Goal: Task Accomplishment & Management: Manage account settings

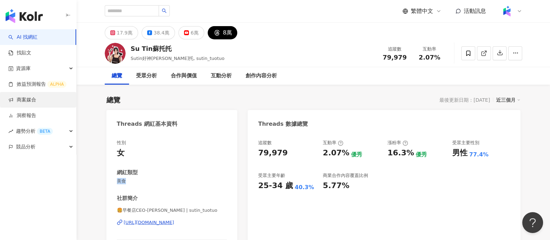
click at [27, 102] on link "商案媒合" at bounding box center [22, 99] width 28 height 7
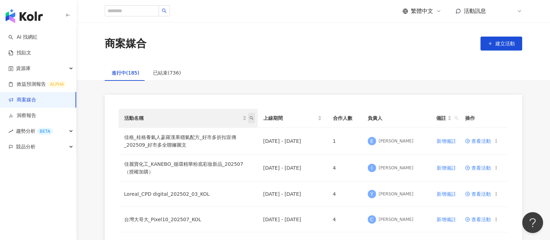
click at [253, 120] on span "活動名稱" at bounding box center [251, 118] width 7 height 10
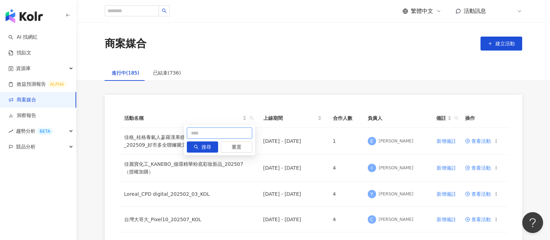
click at [216, 135] on input "text" at bounding box center [219, 132] width 65 height 11
type input "*"
type input "**"
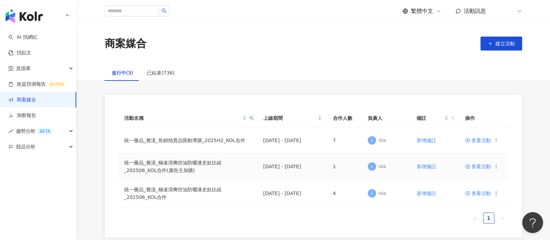
click at [478, 168] on span "查看活動" at bounding box center [478, 166] width 26 height 5
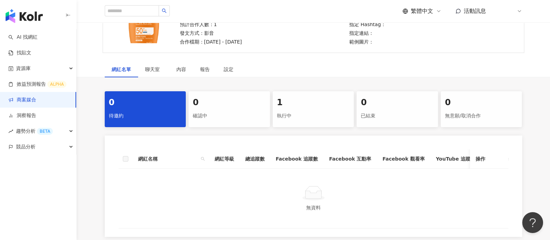
scroll to position [130, 0]
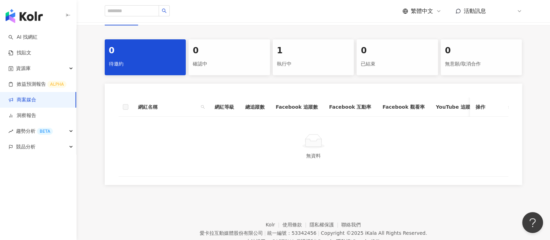
click at [317, 58] on div "執行中" at bounding box center [313, 64] width 73 height 12
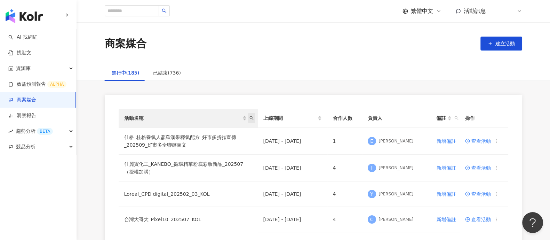
click at [251, 119] on icon "search" at bounding box center [251, 118] width 4 height 4
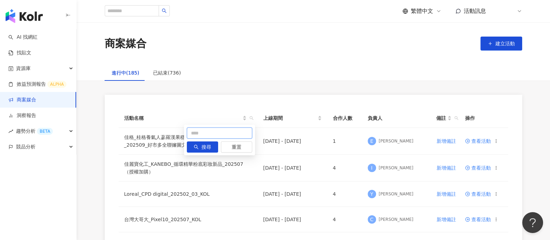
click at [233, 132] on input "text" at bounding box center [219, 132] width 65 height 11
type input "**"
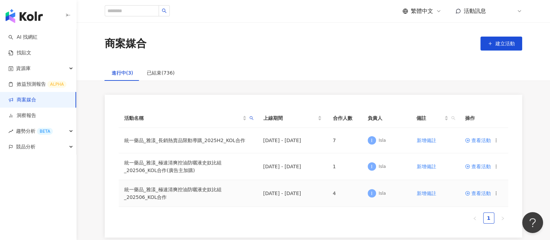
click at [478, 193] on span "查看活動" at bounding box center [478, 193] width 26 height 5
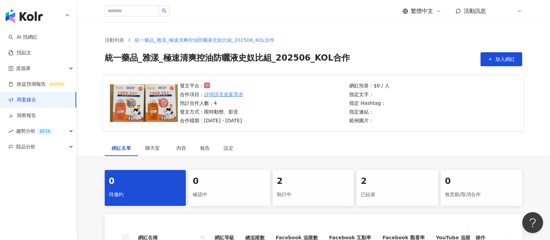
click at [310, 189] on div "執行中" at bounding box center [313, 194] width 73 height 12
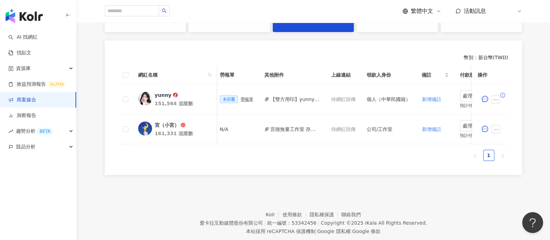
scroll to position [0, 309]
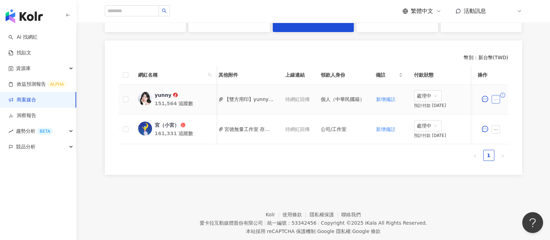
click at [497, 99] on icon "ellipsis" at bounding box center [495, 99] width 4 height 1
click at [508, 152] on span "新增附件" at bounding box center [505, 155] width 19 height 6
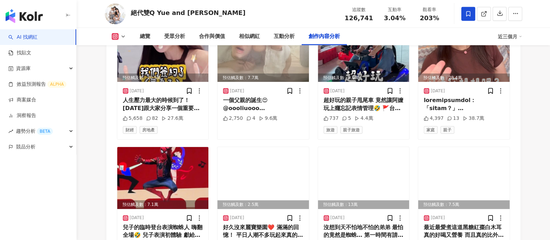
scroll to position [2055, 0]
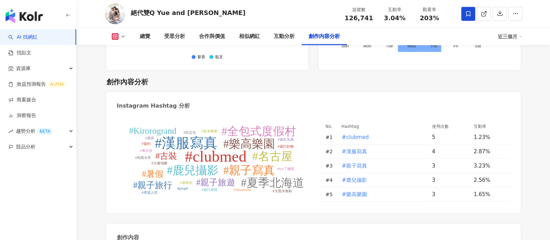
type input "*"
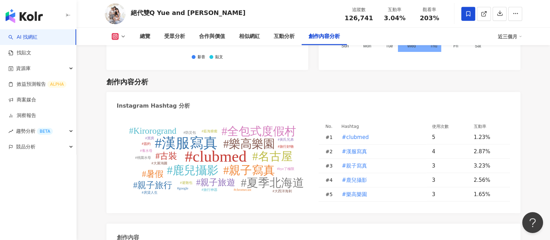
scroll to position [2152, 0]
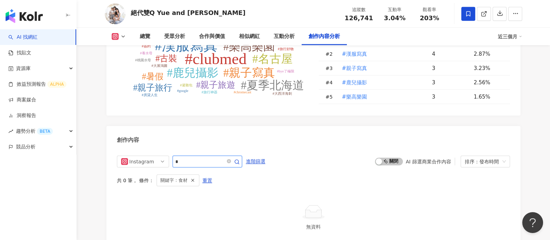
type input "*"
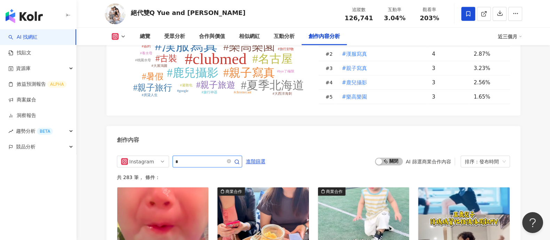
type input "*"
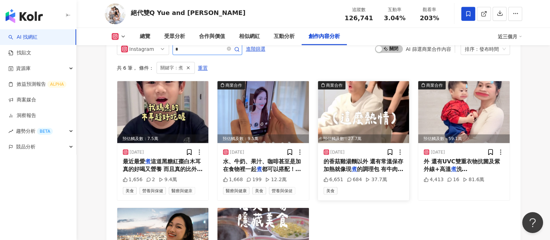
scroll to position [2326, 0]
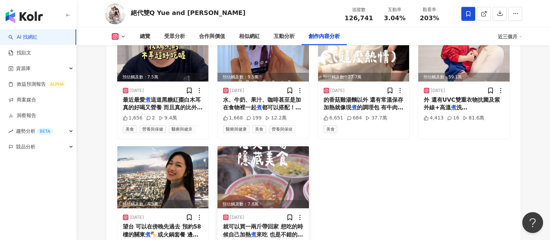
click at [251, 146] on img at bounding box center [262, 177] width 91 height 62
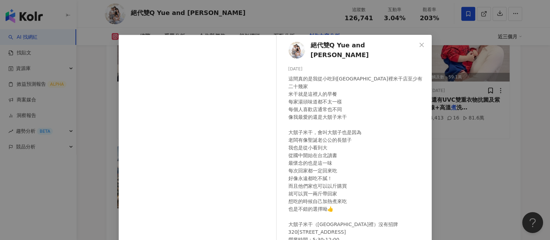
scroll to position [0, 0]
click at [457, 106] on div "絕代雙Q Yue and Wei 2024/8/17 這間真的是我從小吃到大 忠貞市場裡米干店至少有二十幾家 米干就是這裡人的早餐 每家湯頭味道都不太一樣 每…" at bounding box center [275, 120] width 550 height 240
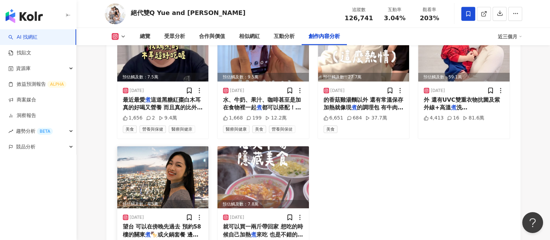
click at [182, 146] on img at bounding box center [162, 177] width 91 height 62
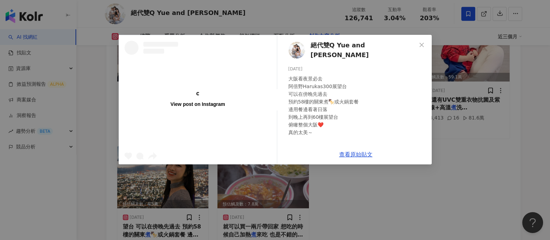
drag, startPoint x: 439, startPoint y: 111, endPoint x: 453, endPoint y: 111, distance: 14.3
click at [439, 111] on div "View post on Instagram 絕代雙Q Yue and Wei 2025/3/1 大阪看夜景必去 阿倍野Harukas300展望台 可以在傍晚…" at bounding box center [275, 120] width 550 height 240
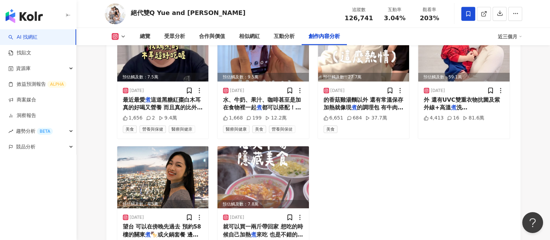
click at [465, 110] on div "預估觸及數：7.5萬 2025/8/1 最近最愛 煮 這道黑糖紅棗白木耳 真的好喝又營養 而且真的比外面便宜非常多 一朵鮮木耳就可以 煮 出外面兩三倍的量 只…" at bounding box center [313, 142] width 393 height 246
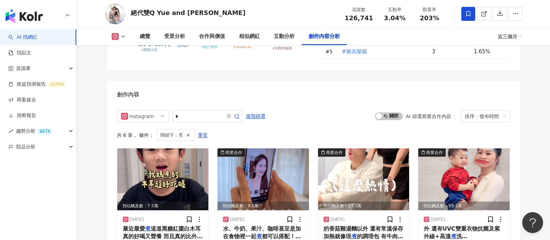
scroll to position [2152, 0]
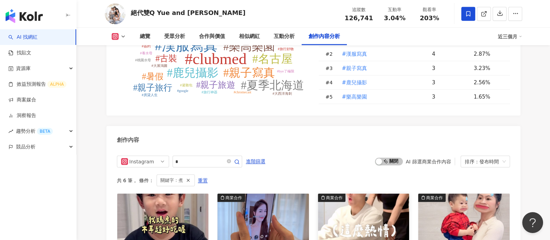
click at [372, 193] on img at bounding box center [363, 224] width 91 height 62
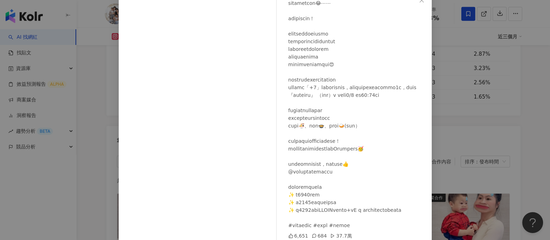
scroll to position [72, 0]
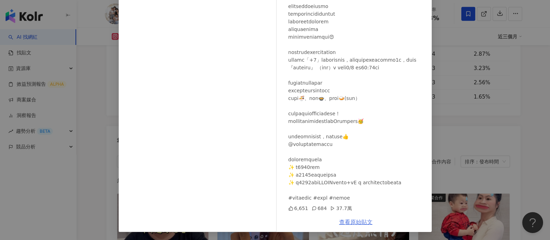
click at [347, 220] on link "查看原始貼文" at bounding box center [355, 221] width 33 height 7
click at [347, 223] on link "查看原始貼文" at bounding box center [355, 221] width 33 height 7
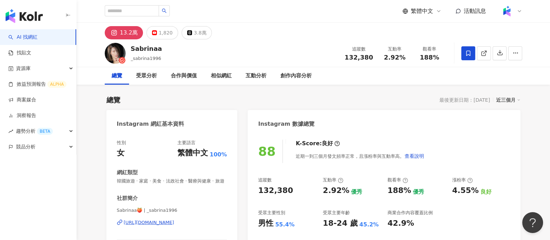
click at [446, 116] on div "Instagram 數據總覽" at bounding box center [384, 121] width 272 height 23
click at [38, 37] on link "AI 找網紅" at bounding box center [22, 37] width 29 height 7
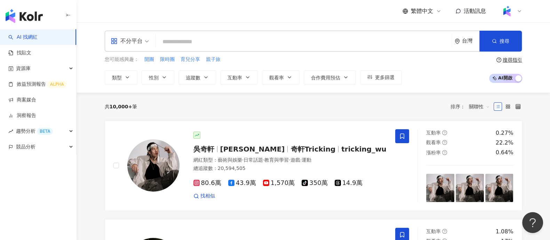
click at [424, 72] on div "您可能感興趣： 開團 限時團 育兒分享 親子旅 類型 性別 追蹤數 互動率 觀看率 合作費用預估 更多篩選 搜尋指引 AI 開啟 AI 關閉" at bounding box center [313, 70] width 417 height 29
click at [436, 68] on div "您可能感興趣： 開團 限時團 育兒分享 親子旅 類型 性別 追蹤數 互動率 觀看率 合作費用預估 更多篩選 搜尋指引 AI 開啟 AI 關閉" at bounding box center [313, 70] width 417 height 29
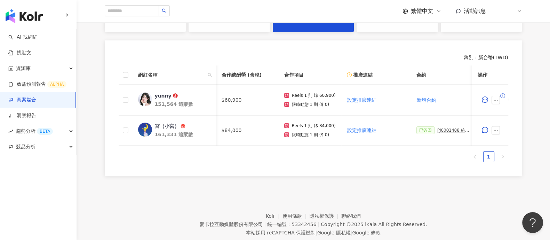
scroll to position [0, 309]
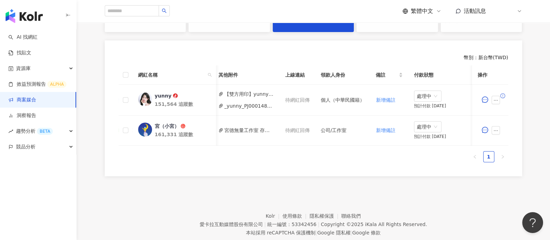
click at [36, 102] on link "商案媒合" at bounding box center [22, 99] width 28 height 7
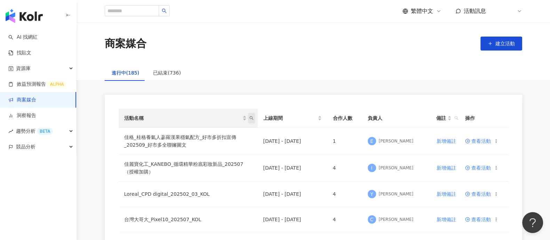
click at [252, 119] on icon "search" at bounding box center [251, 118] width 4 height 4
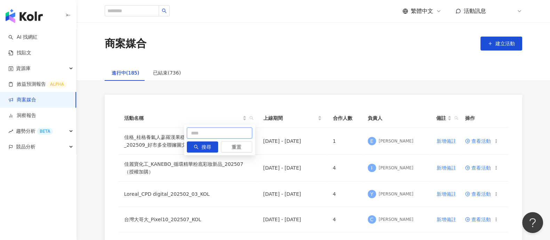
click at [237, 135] on input "text" at bounding box center [219, 132] width 65 height 11
type input "**"
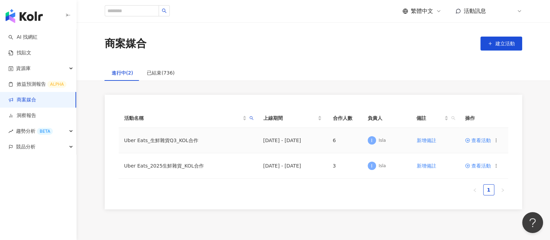
click at [478, 142] on span "查看活動" at bounding box center [478, 140] width 26 height 5
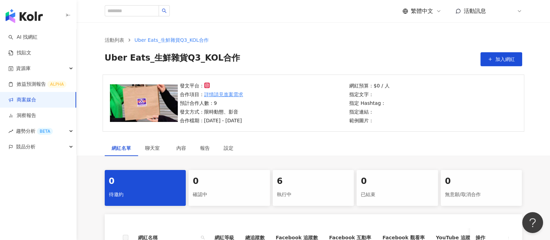
click at [290, 187] on div "6 執行中" at bounding box center [313, 188] width 81 height 36
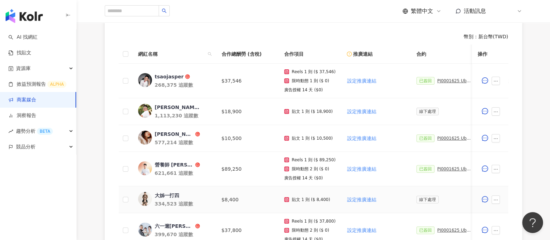
scroll to position [130, 0]
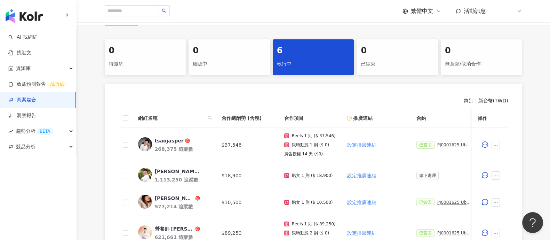
click at [389, 107] on div "幣別 ： 新台幣 ( TWD ) 網紅名稱 合作總酬勞 (含稅) 合作項目 推廣連結 合約 勞報單 其他附件 上線連結 領款人身份 備註 付款狀態 操作 ts…" at bounding box center [313, 212] width 417 height 258
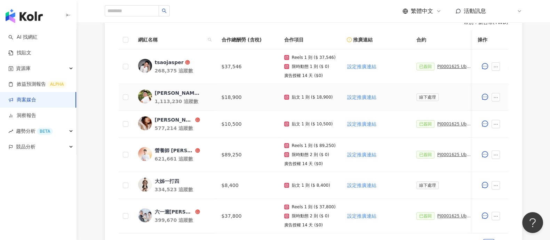
scroll to position [217, 0]
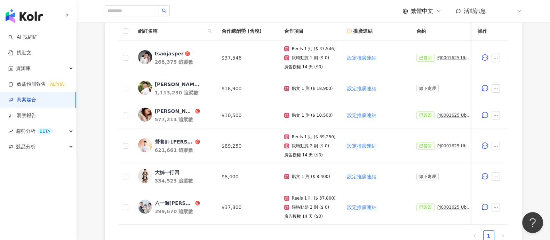
click at [34, 98] on link "商案媒合" at bounding box center [22, 99] width 28 height 7
